Goal: Information Seeking & Learning: Check status

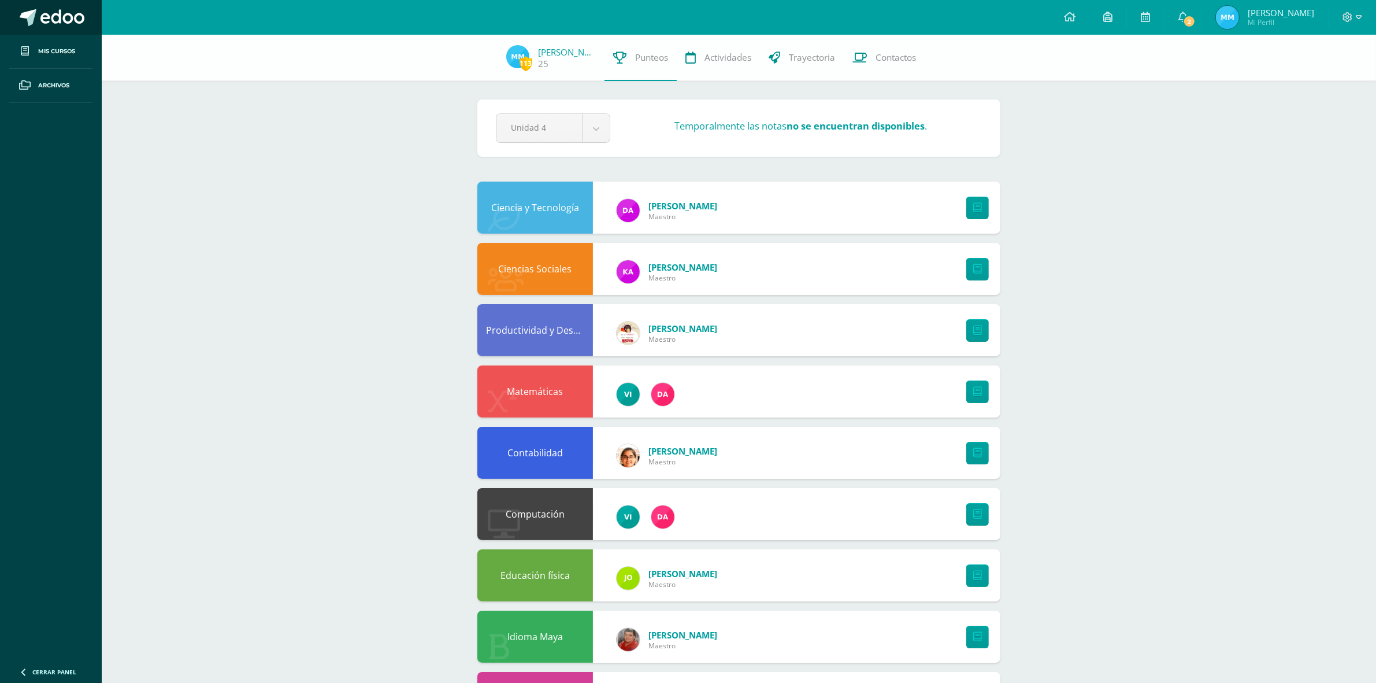
click at [76, 16] on span at bounding box center [62, 17] width 44 height 17
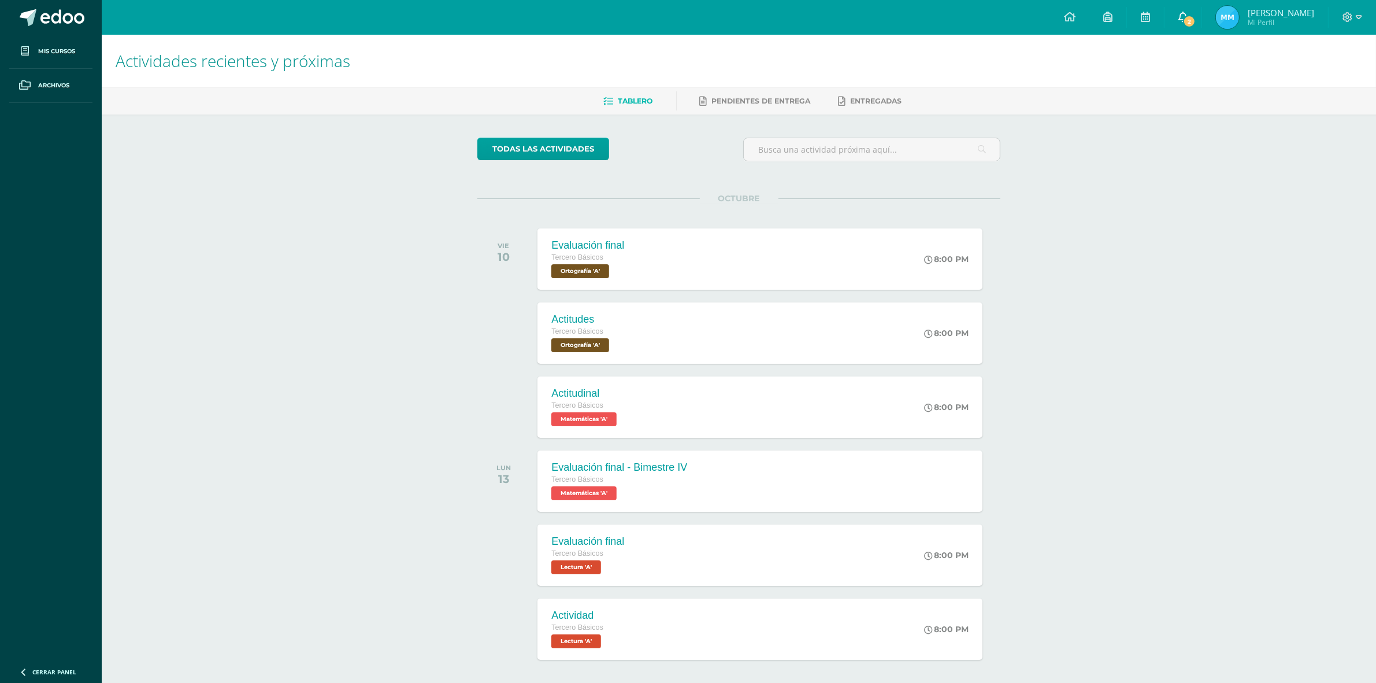
click at [1168, 26] on link "2" at bounding box center [1183, 17] width 37 height 35
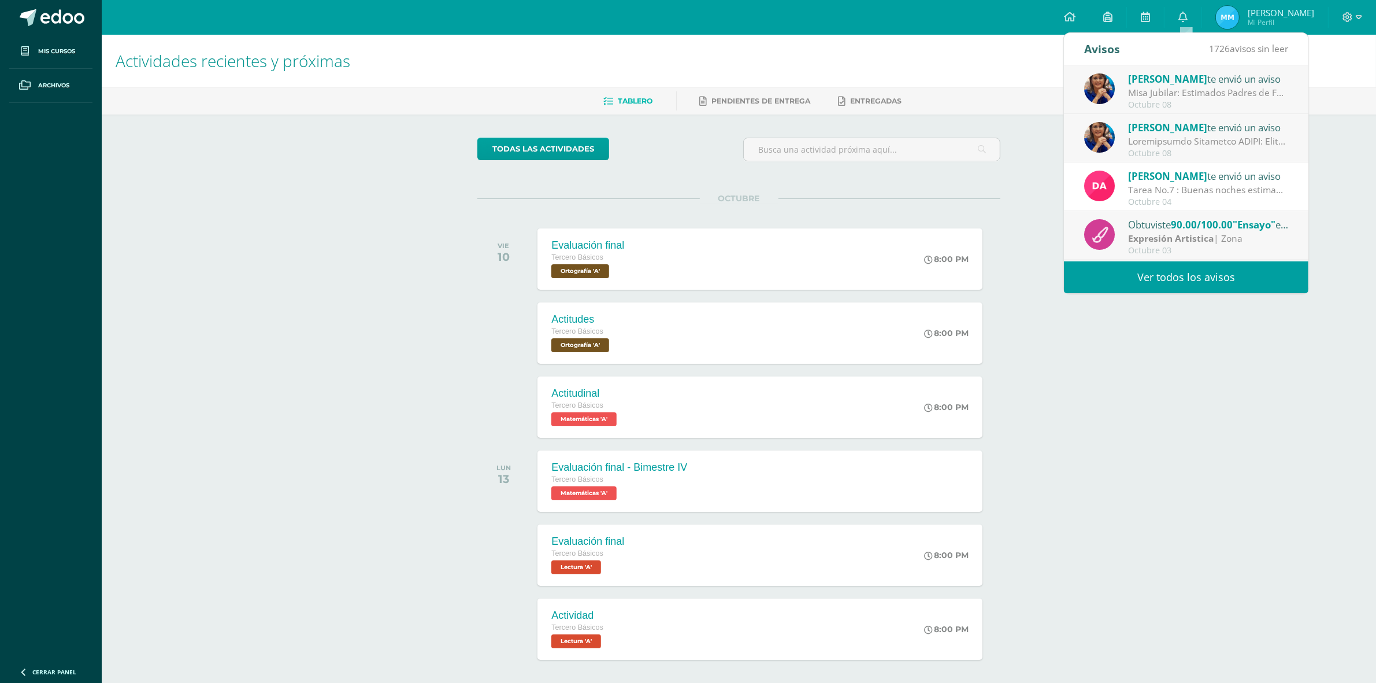
click at [1123, 369] on div "Actividades recientes y próximas Tablero Pendientes de entrega Entregadas todas…" at bounding box center [739, 384] width 1275 height 698
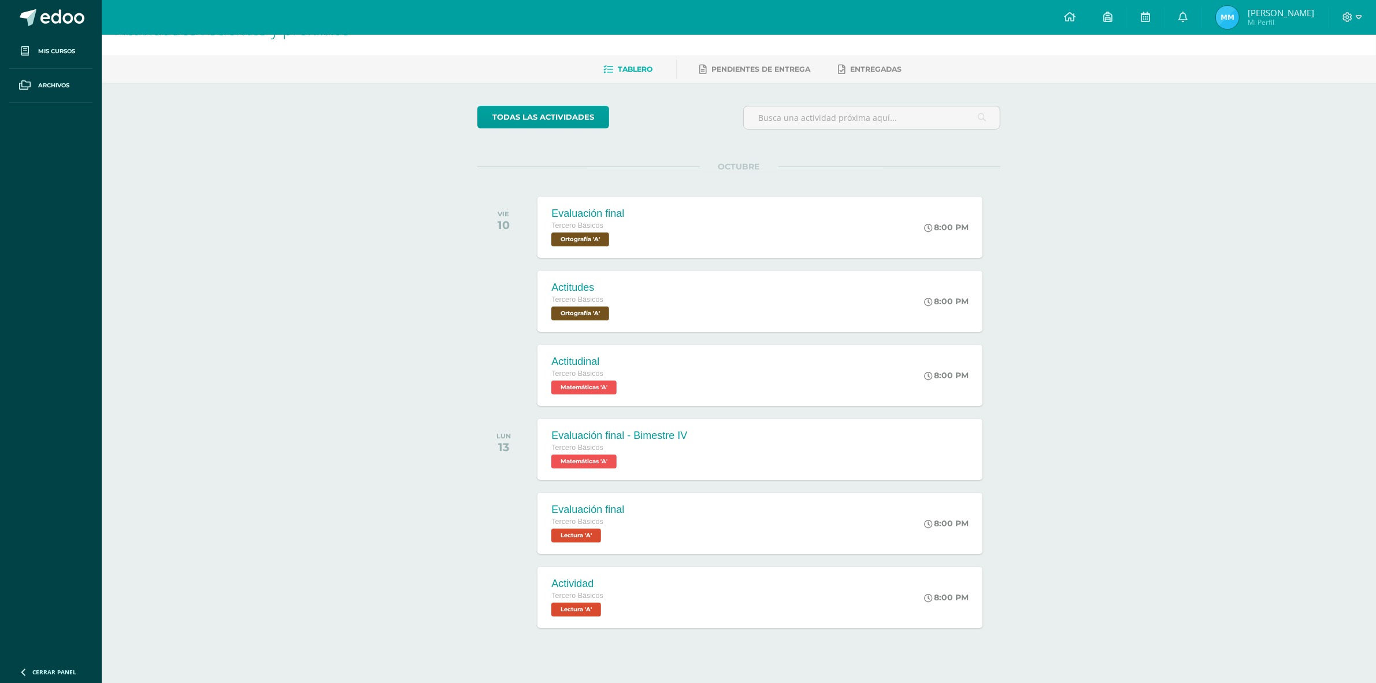
scroll to position [49, 0]
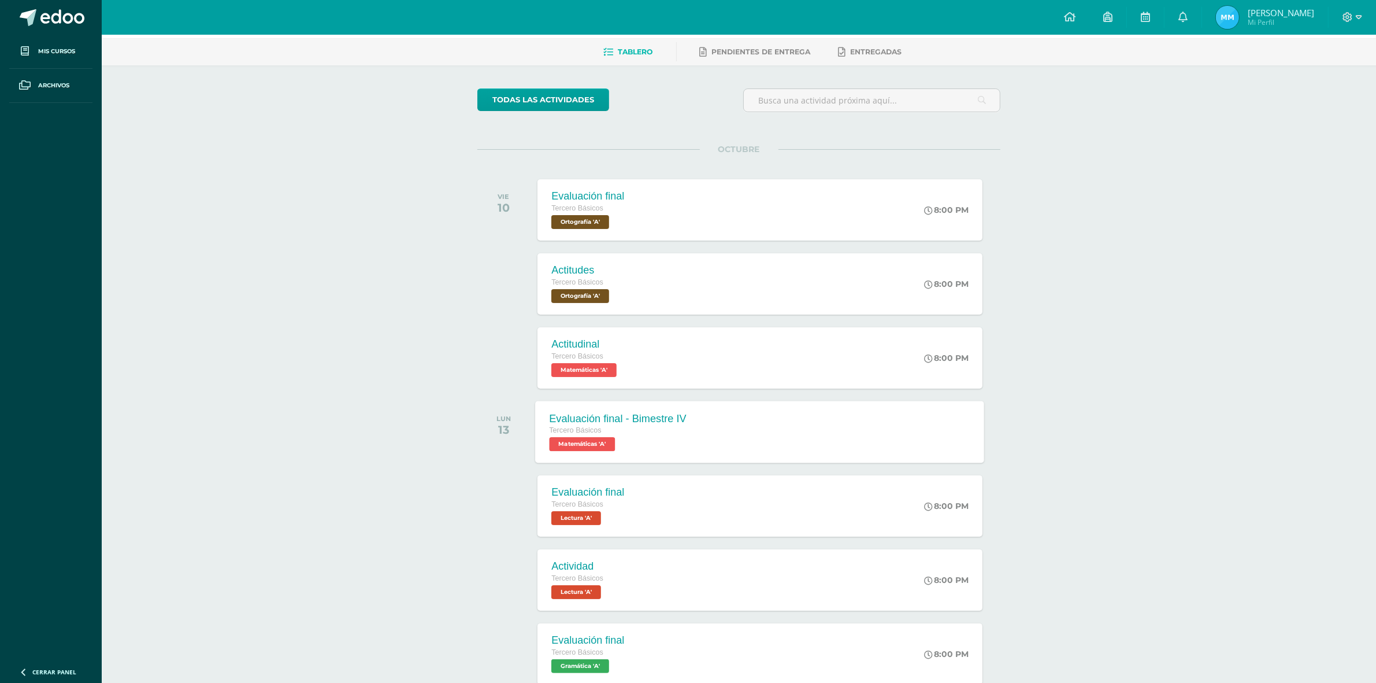
click at [657, 443] on div "Tercero Básicos Matemáticas 'A'" at bounding box center [618, 437] width 137 height 27
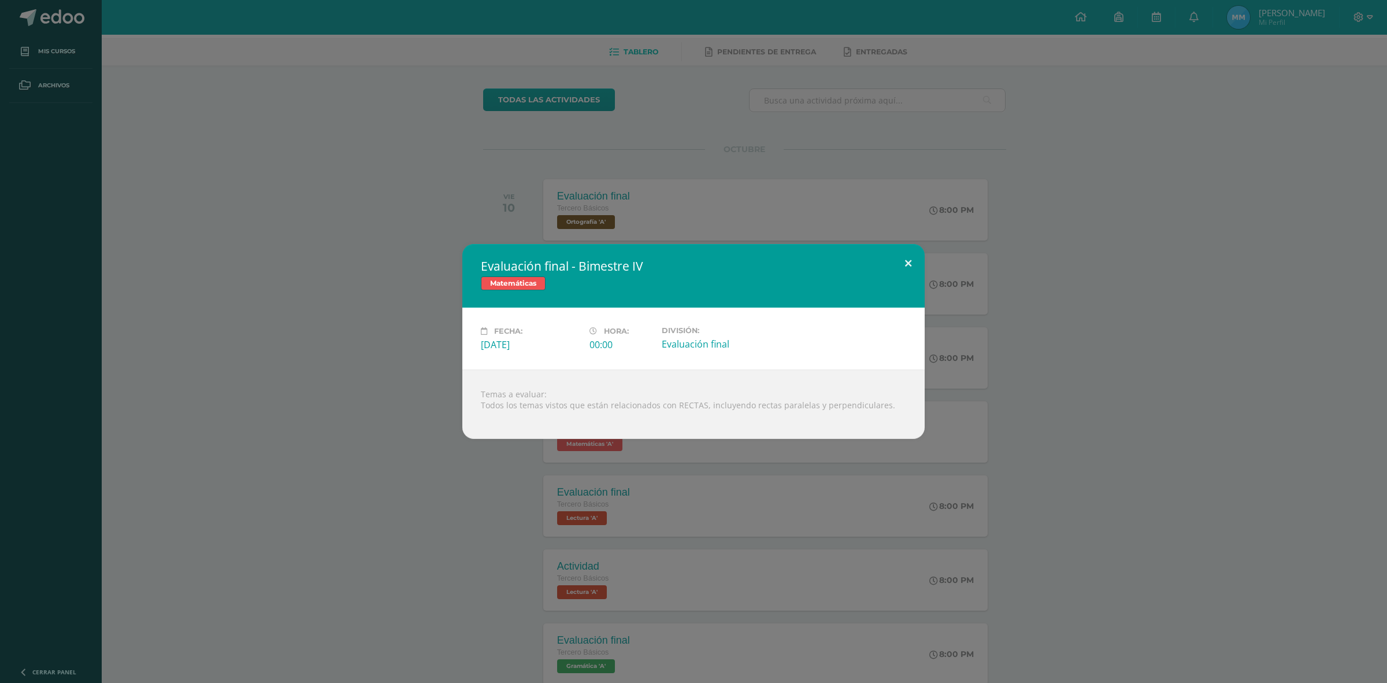
click at [902, 261] on button at bounding box center [908, 263] width 33 height 39
